Goal: Navigation & Orientation: Understand site structure

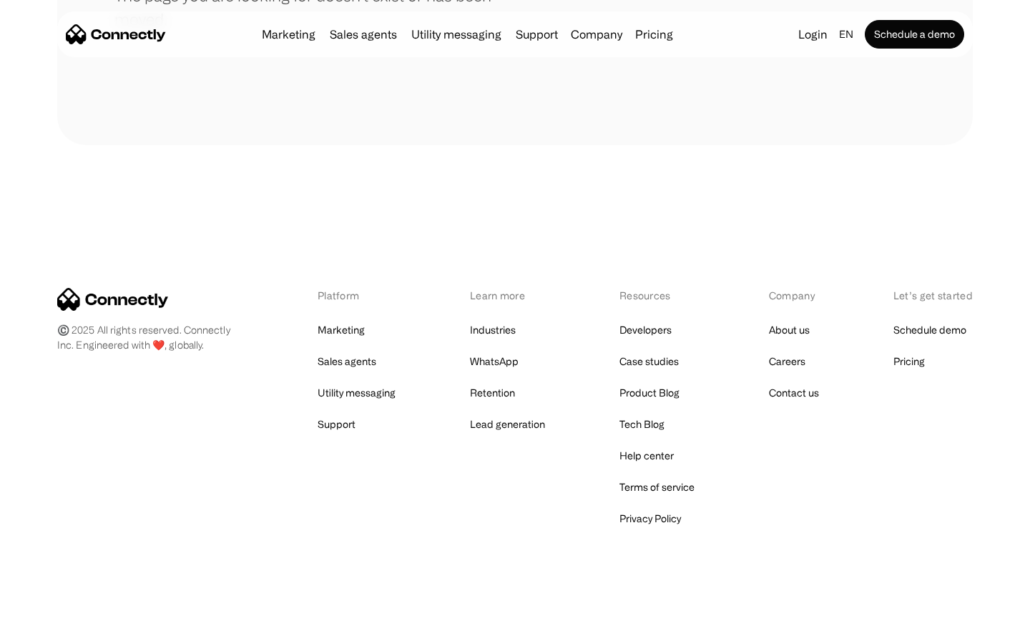
scroll to position [261, 0]
